Goal: Navigation & Orientation: Understand site structure

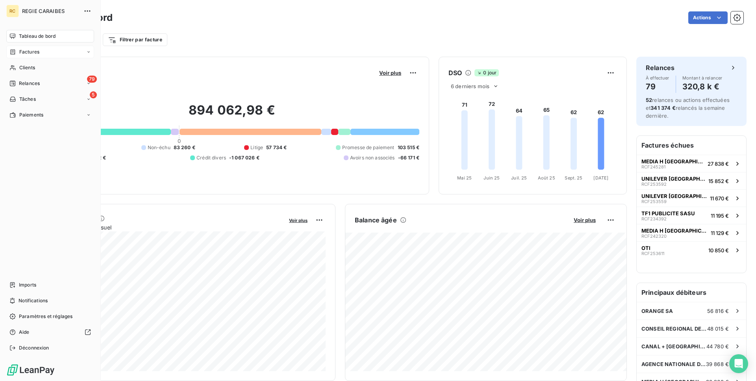
click at [13, 53] on icon at bounding box center [12, 52] width 7 height 6
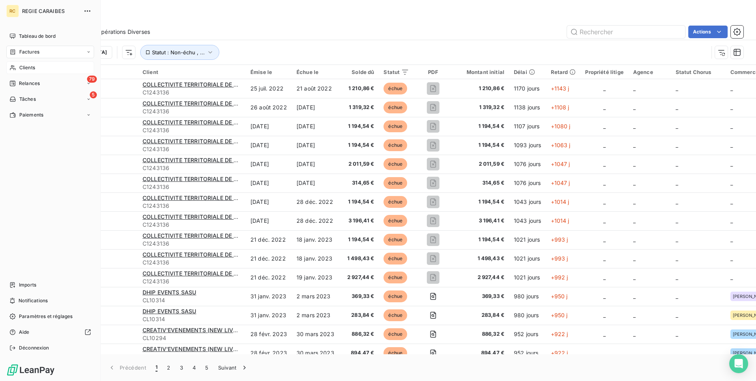
click at [30, 71] on div "Clients" at bounding box center [50, 67] width 88 height 13
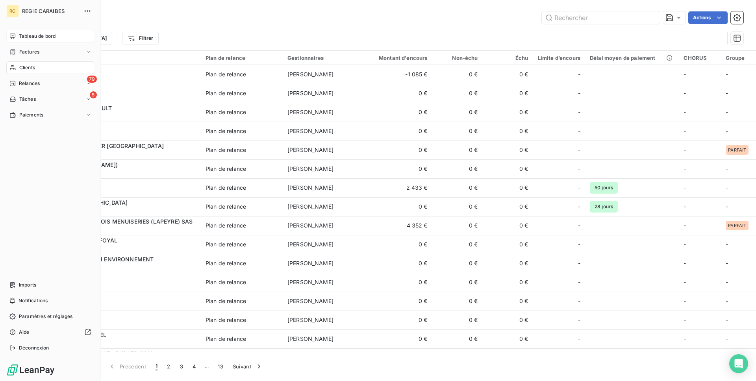
click at [38, 41] on div "Tableau de bord" at bounding box center [50, 36] width 88 height 13
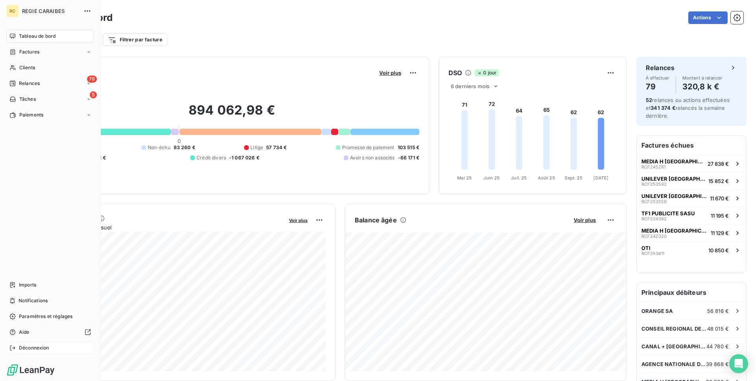
click at [36, 352] on div "Déconnexion" at bounding box center [50, 348] width 88 height 13
